Goal: Information Seeking & Learning: Learn about a topic

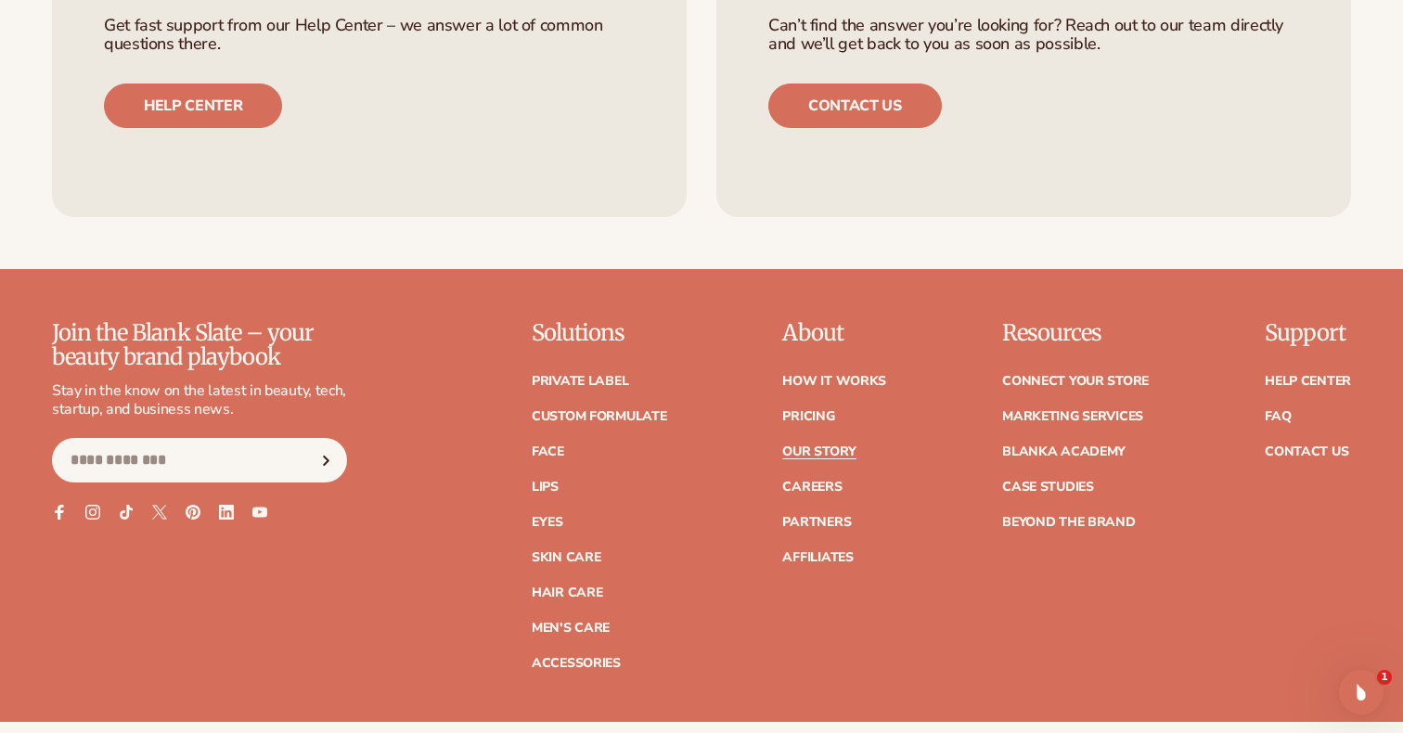
scroll to position [5003, 0]
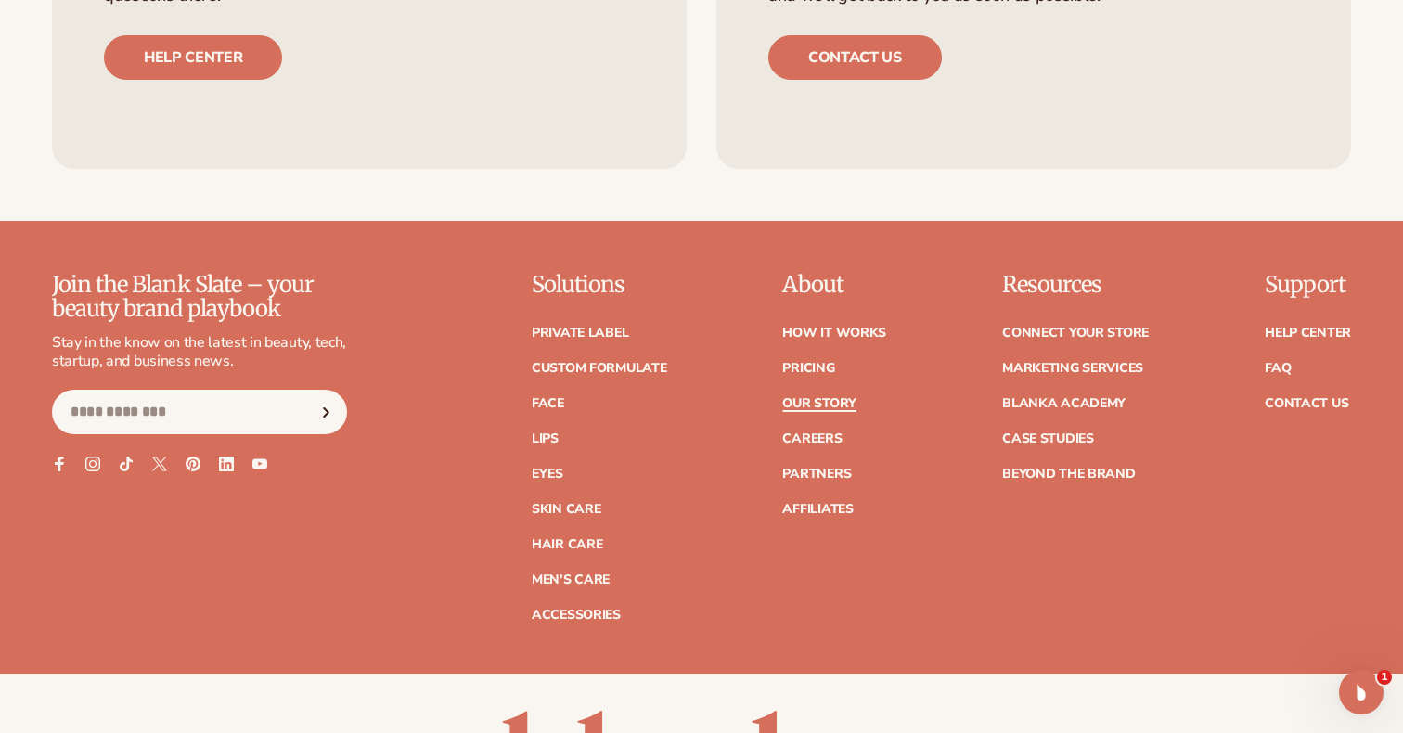
click at [813, 397] on link "Our Story" at bounding box center [818, 403] width 73 height 13
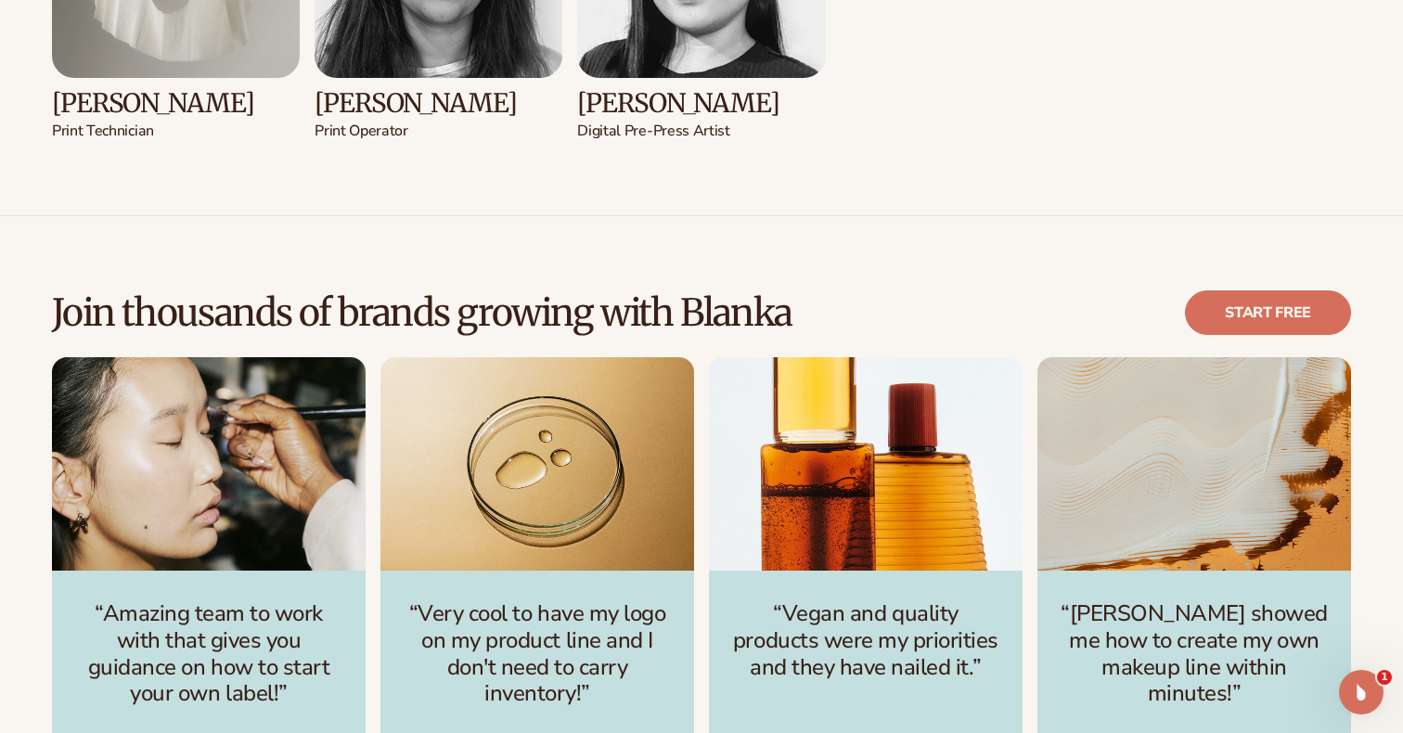
scroll to position [3918, 0]
